Goal: Task Accomplishment & Management: Complete application form

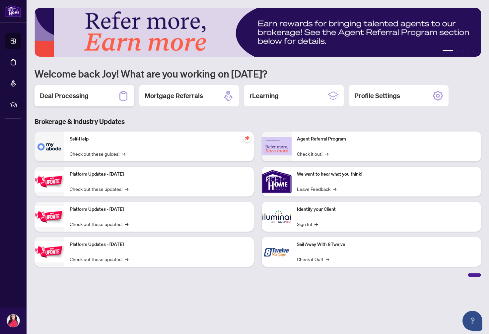
click at [85, 96] on h2 "Deal Processing" at bounding box center [64, 95] width 49 height 9
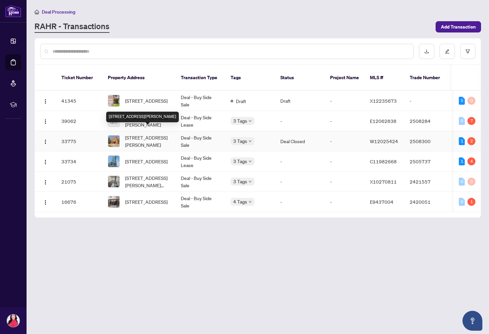
click at [153, 134] on span "[STREET_ADDRESS][PERSON_NAME]" at bounding box center [147, 141] width 45 height 15
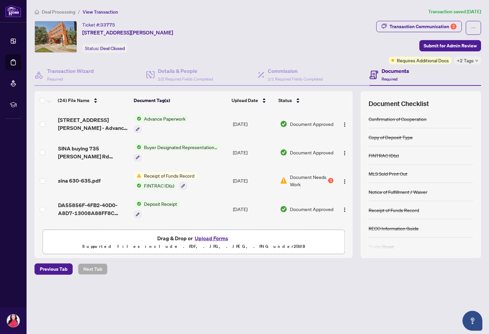
scroll to position [53, 0]
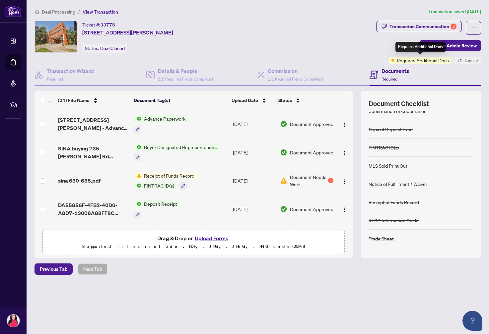
click at [437, 59] on span "Requires Additional Docs" at bounding box center [422, 60] width 52 height 7
click at [444, 26] on div "Transaction Communication 2" at bounding box center [422, 26] width 67 height 11
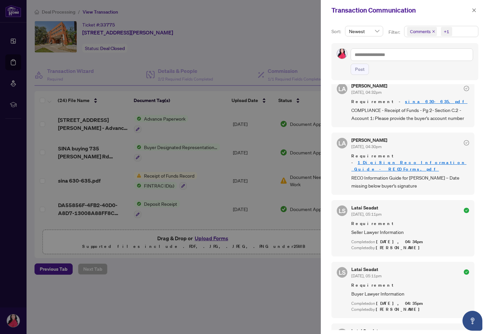
scroll to position [0, 0]
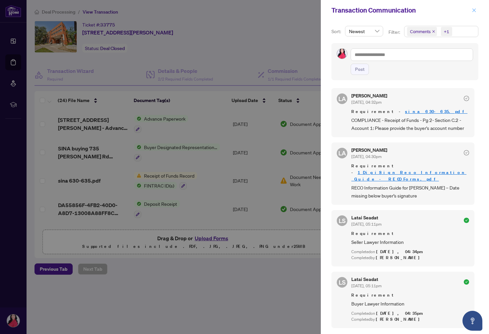
click at [474, 11] on icon "close" at bounding box center [473, 10] width 5 height 5
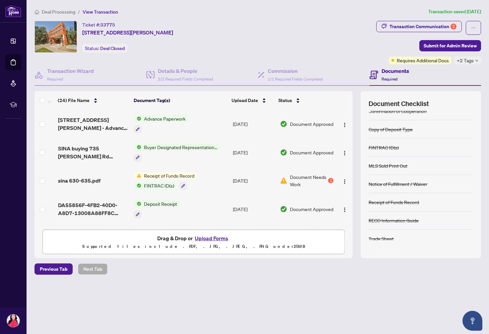
click at [212, 238] on button "Upload Forms" at bounding box center [211, 238] width 37 height 9
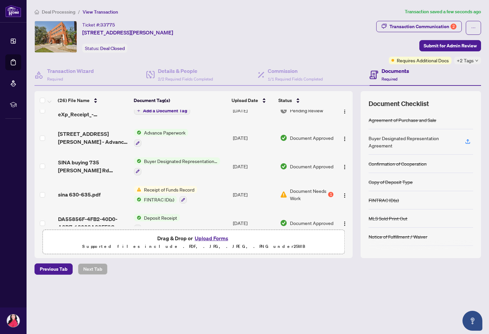
click at [391, 78] on span "Required" at bounding box center [389, 79] width 16 height 5
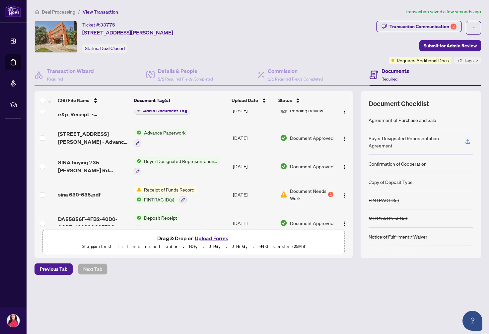
click at [208, 237] on button "Upload Forms" at bounding box center [211, 238] width 37 height 9
click at [219, 237] on button "Upload Forms" at bounding box center [211, 238] width 37 height 9
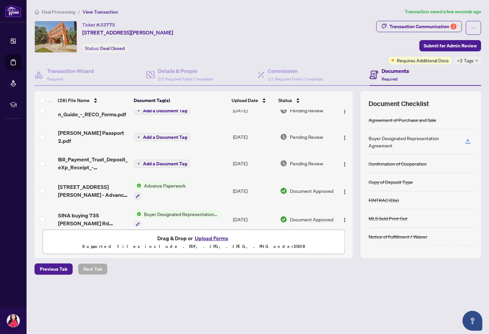
click at [217, 238] on button "Upload Forms" at bounding box center [211, 238] width 37 height 9
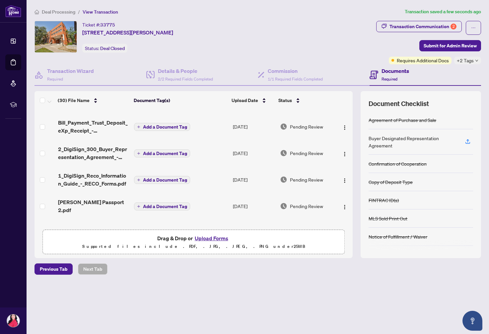
scroll to position [22, 0]
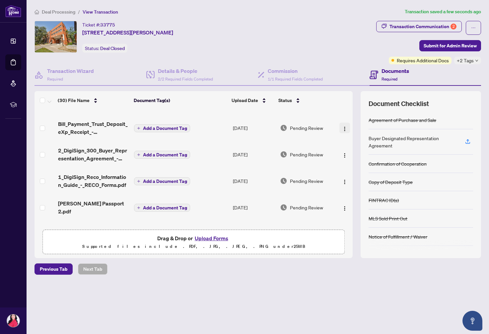
click at [343, 126] on img "button" at bounding box center [344, 128] width 5 height 5
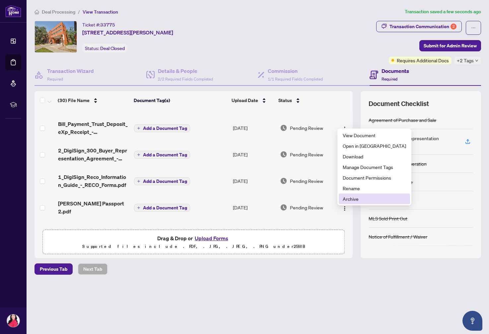
click at [356, 199] on span "Archive" at bounding box center [373, 198] width 63 height 7
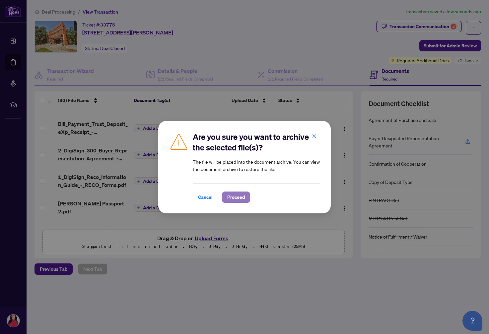
click at [238, 199] on span "Proceed" at bounding box center [236, 197] width 18 height 11
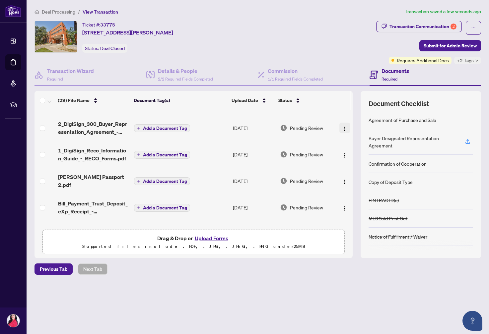
click at [343, 126] on img "button" at bounding box center [344, 128] width 5 height 5
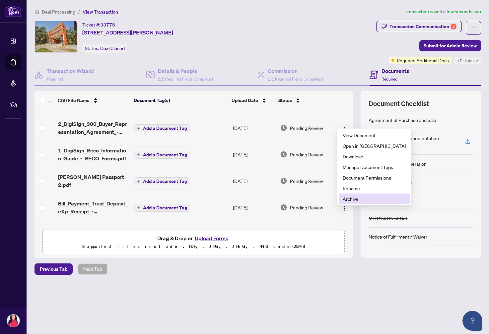
click at [354, 199] on span "Archive" at bounding box center [373, 198] width 63 height 7
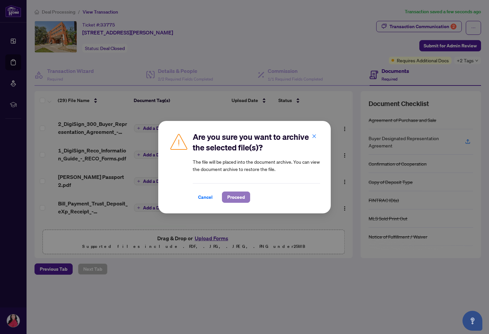
click at [240, 196] on span "Proceed" at bounding box center [236, 197] width 18 height 11
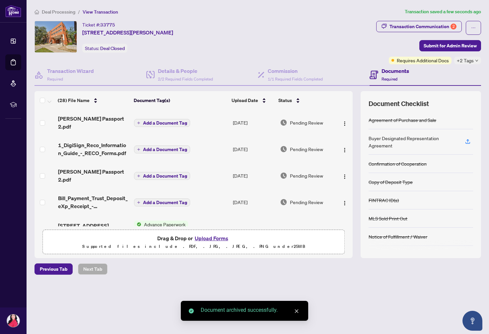
scroll to position [0, 0]
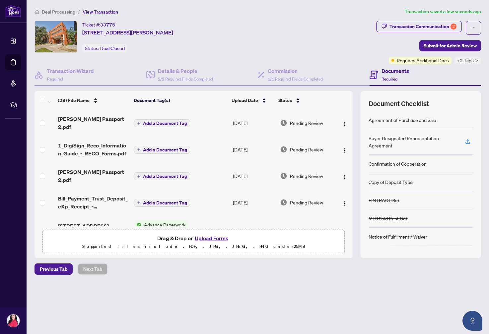
click at [165, 121] on span "Add a Document Tag" at bounding box center [165, 123] width 44 height 5
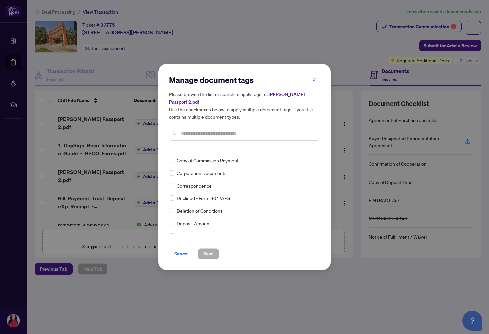
scroll to position [520, 0]
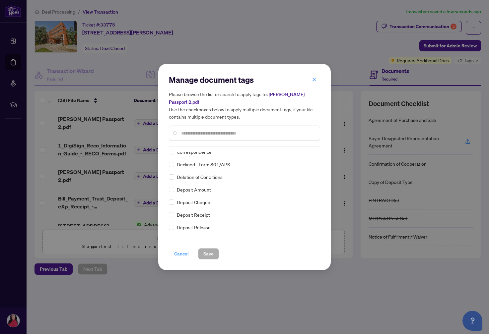
click at [183, 250] on span "Cancel" at bounding box center [181, 254] width 15 height 11
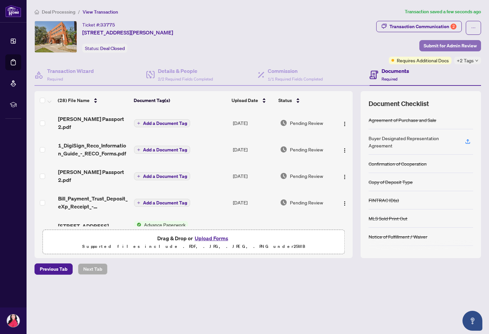
click at [455, 44] on span "Submit for Admin Review" at bounding box center [449, 45] width 53 height 11
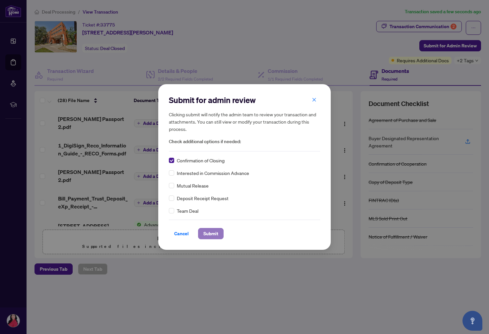
click at [212, 234] on span "Submit" at bounding box center [210, 233] width 15 height 11
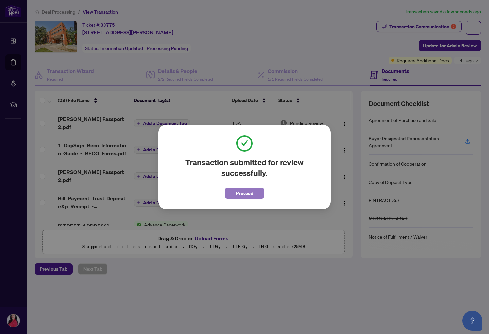
click at [243, 194] on span "Proceed" at bounding box center [245, 193] width 18 height 11
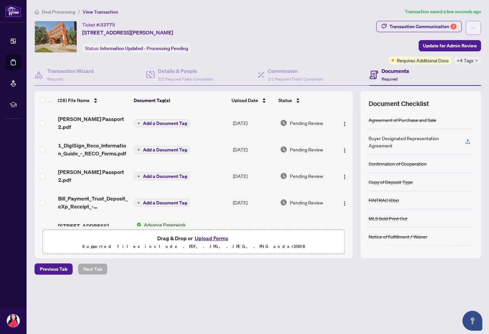
click at [474, 28] on icon "ellipsis" at bounding box center [473, 28] width 5 height 5
click at [331, 46] on div "Ticket #: 33775 8-68 Winston Park Blvd, Toronto, Ontario M3K 1C3, Canada Status…" at bounding box center [203, 37] width 339 height 32
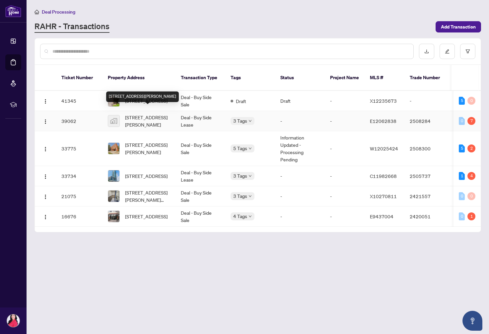
click at [159, 114] on span "2-525 Markham Rd, Toronto, Ontario M1H 3H7, Canada" at bounding box center [147, 121] width 45 height 15
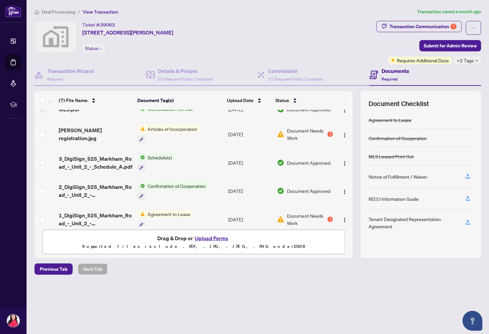
scroll to position [12, 0]
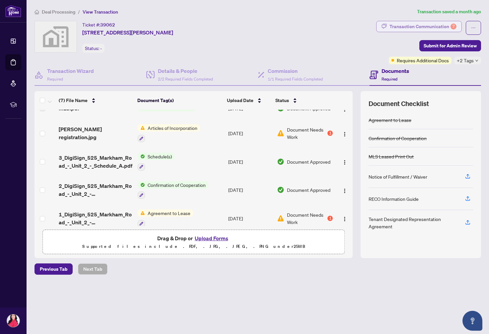
click at [434, 25] on div "Transaction Communication 7" at bounding box center [422, 26] width 67 height 11
